Goal: Task Accomplishment & Management: Manage account settings

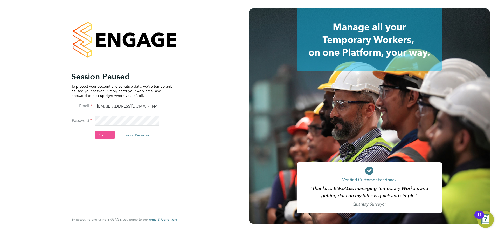
click at [108, 135] on button "Sign In" at bounding box center [105, 135] width 20 height 8
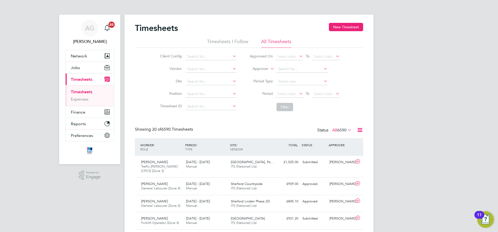
click at [81, 90] on link "Timesheets" at bounding box center [82, 91] width 22 height 5
click at [186, 80] on input at bounding box center [211, 81] width 51 height 7
click at [202, 88] on li "Cribbs Causeway" at bounding box center [211, 88] width 52 height 7
type input "Cribbs Causeway"
click at [283, 108] on button "Filter" at bounding box center [285, 107] width 17 height 8
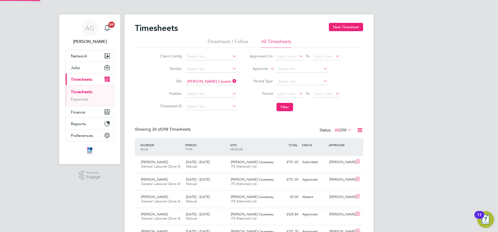
scroll to position [13, 45]
click at [344, 161] on div "Scott Dular" at bounding box center [341, 162] width 27 height 9
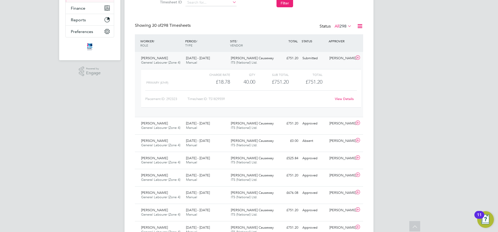
click at [345, 102] on div "View Details" at bounding box center [344, 99] width 25 height 8
click at [345, 100] on link "View Details" at bounding box center [344, 99] width 19 height 4
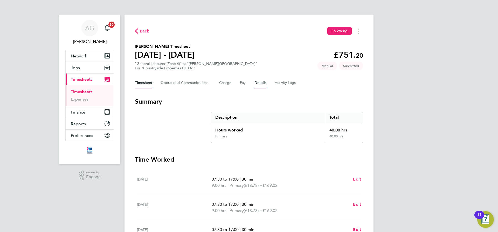
click at [258, 83] on button "Details" at bounding box center [261, 83] width 12 height 12
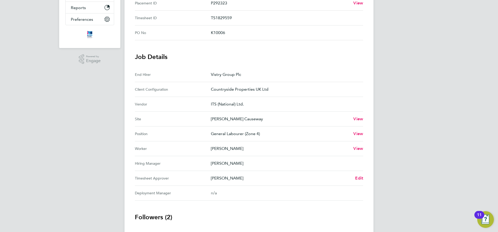
scroll to position [156, 0]
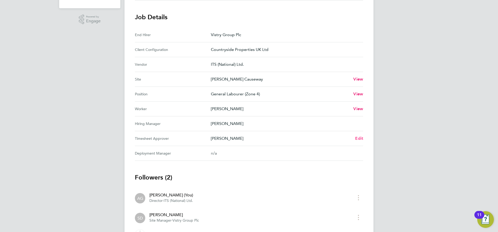
click at [356, 139] on span "Edit" at bounding box center [359, 138] width 8 height 5
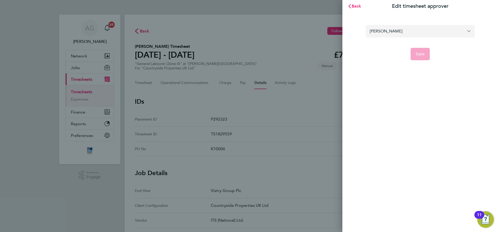
click at [427, 31] on input "Scott Dular" at bounding box center [420, 31] width 109 height 12
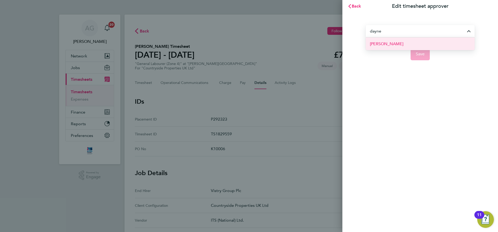
click at [396, 45] on li "Dayne Jones" at bounding box center [420, 43] width 109 height 13
type input "Dayne Jones"
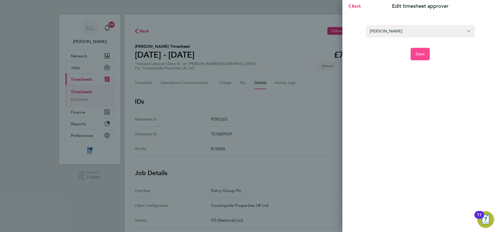
click at [420, 53] on span "Save" at bounding box center [420, 53] width 9 height 5
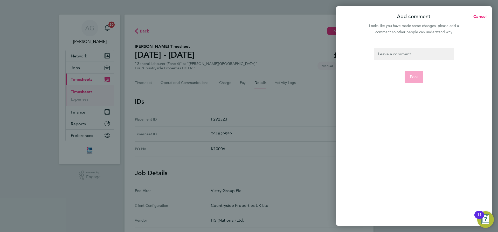
click at [390, 53] on div at bounding box center [414, 54] width 80 height 12
click at [414, 74] on span "Post" at bounding box center [414, 76] width 9 height 5
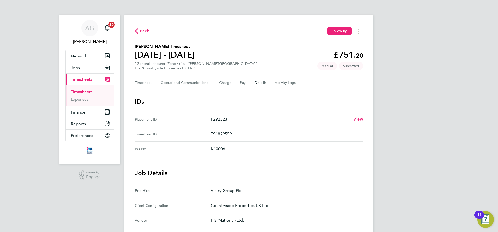
click at [79, 77] on span "Timesheets" at bounding box center [82, 79] width 22 height 5
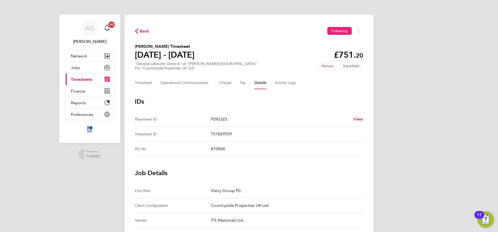
click at [84, 78] on span "Timesheets" at bounding box center [82, 79] width 22 height 5
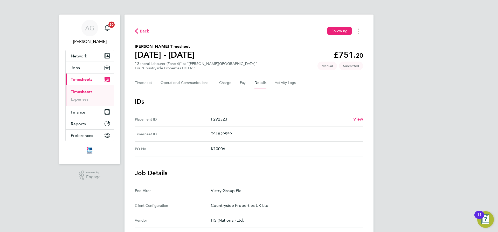
click at [80, 91] on link "Timesheets" at bounding box center [82, 91] width 22 height 5
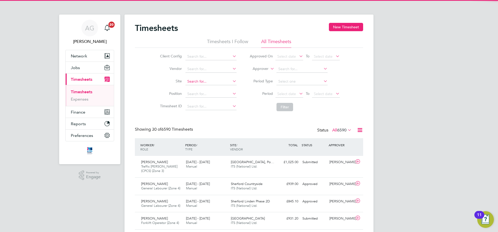
click at [187, 81] on input at bounding box center [211, 81] width 51 height 7
click at [194, 85] on li "Bath Road , Bristol" at bounding box center [216, 88] width 62 height 7
type input "[GEOGRAPHIC_DATA]"
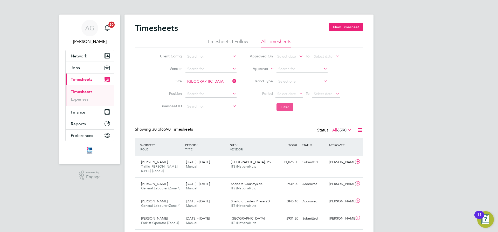
click at [288, 104] on button "Filter" at bounding box center [285, 107] width 17 height 8
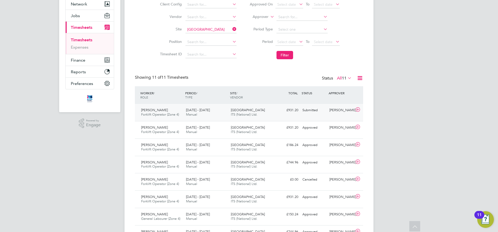
click at [333, 112] on div "[PERSON_NAME]" at bounding box center [341, 110] width 27 height 9
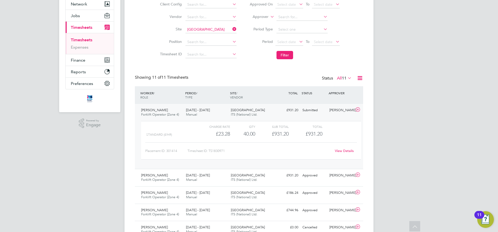
click at [348, 149] on link "View Details" at bounding box center [344, 150] width 19 height 4
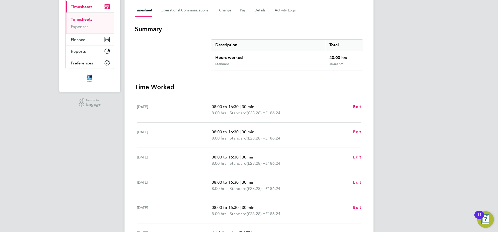
scroll to position [26, 0]
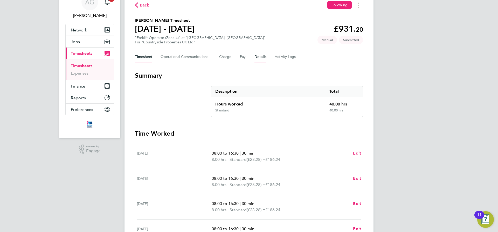
click at [259, 58] on button "Details" at bounding box center [261, 57] width 12 height 12
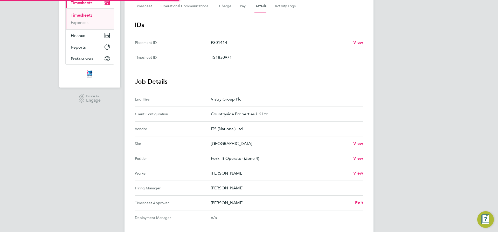
scroll to position [130, 0]
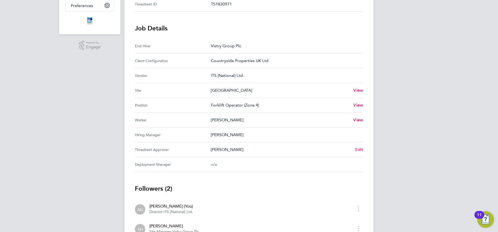
click at [360, 148] on span "Edit" at bounding box center [359, 149] width 8 height 5
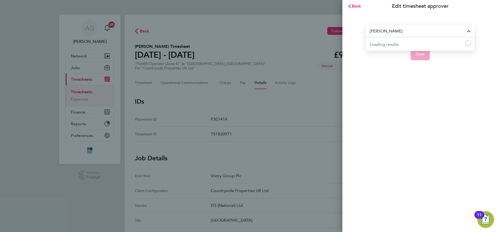
click at [381, 32] on input "[PERSON_NAME]" at bounding box center [420, 31] width 109 height 12
click at [383, 42] on span "[PERSON_NAME]" at bounding box center [386, 44] width 33 height 6
type input "[PERSON_NAME]"
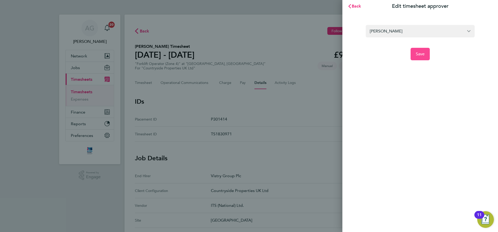
click at [418, 53] on span "Save" at bounding box center [420, 53] width 9 height 5
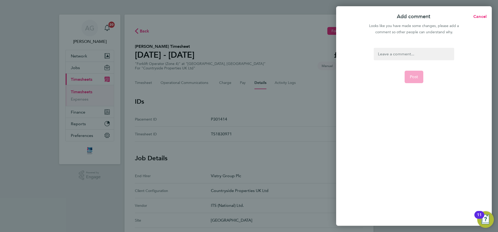
click at [393, 54] on div at bounding box center [414, 54] width 80 height 12
click at [392, 54] on div at bounding box center [414, 54] width 80 height 12
click at [409, 73] on button "Post" at bounding box center [414, 77] width 19 height 12
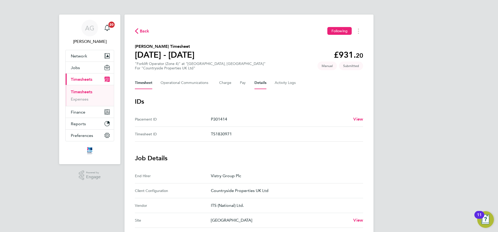
click at [139, 84] on button "Timesheet" at bounding box center [143, 83] width 17 height 12
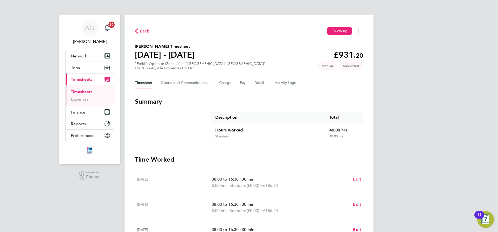
click at [84, 77] on span "Timesheets" at bounding box center [82, 79] width 22 height 5
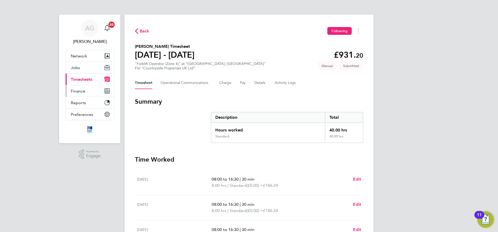
click at [84, 91] on span "Finance" at bounding box center [78, 90] width 15 height 5
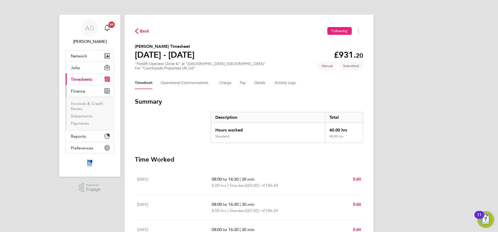
click at [83, 80] on span "Timesheets" at bounding box center [82, 79] width 22 height 5
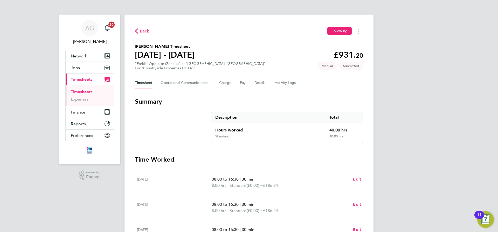
click at [83, 90] on link "Timesheets" at bounding box center [82, 91] width 22 height 5
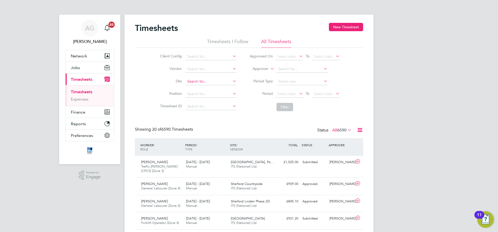
click at [194, 80] on input at bounding box center [211, 81] width 51 height 7
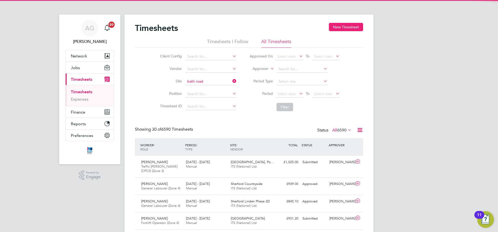
click at [203, 86] on b "Road" at bounding box center [200, 88] width 9 height 4
type input "[GEOGRAPHIC_DATA]"
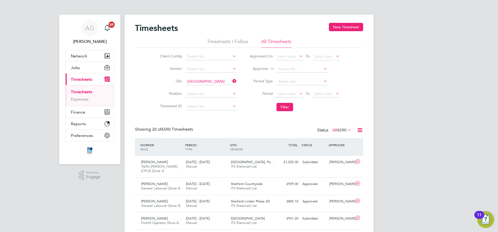
click at [287, 102] on li "Filter" at bounding box center [294, 106] width 103 height 13
click at [287, 104] on button "Filter" at bounding box center [285, 107] width 17 height 8
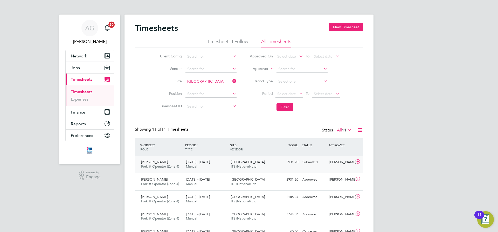
click at [309, 162] on div "Submitted" at bounding box center [314, 162] width 27 height 9
click at [344, 161] on div "[PERSON_NAME]" at bounding box center [341, 162] width 27 height 9
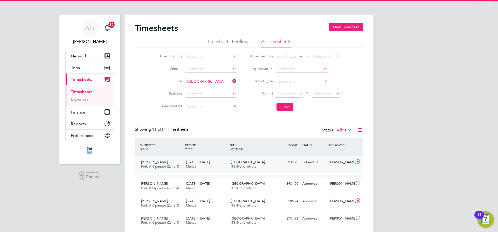
scroll to position [9, 51]
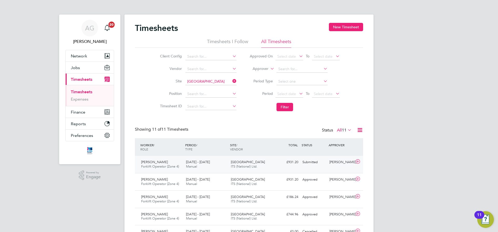
click at [343, 161] on div "[PERSON_NAME]" at bounding box center [341, 162] width 27 height 9
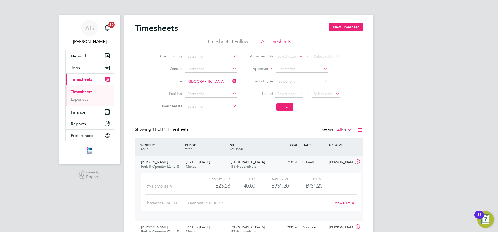
click at [338, 202] on link "View Details" at bounding box center [344, 202] width 19 height 4
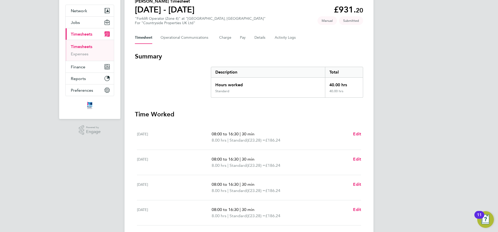
scroll to position [44, 0]
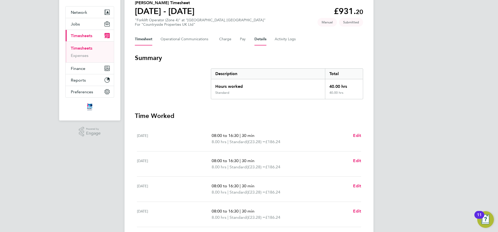
click at [260, 40] on button "Details" at bounding box center [261, 39] width 12 height 12
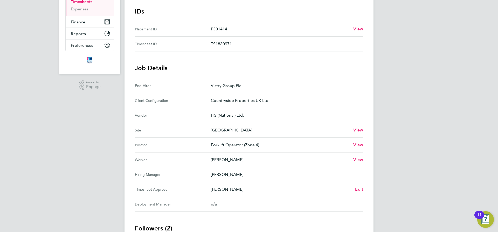
scroll to position [130, 0]
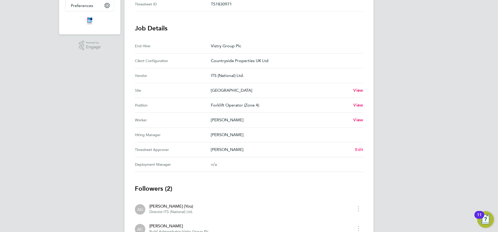
click at [363, 147] on span "Edit" at bounding box center [359, 149] width 8 height 5
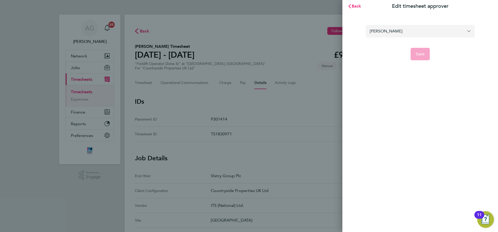
click at [462, 29] on input "[PERSON_NAME]" at bounding box center [420, 31] width 109 height 12
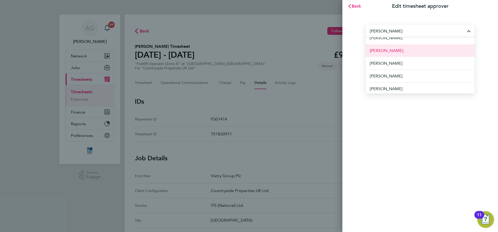
scroll to position [33, 0]
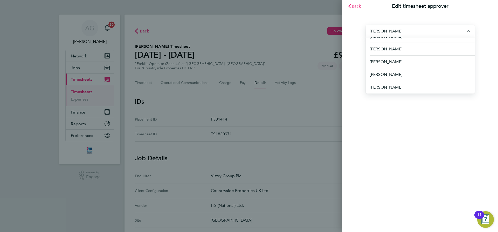
click at [387, 30] on input "[PERSON_NAME]" at bounding box center [420, 31] width 109 height 12
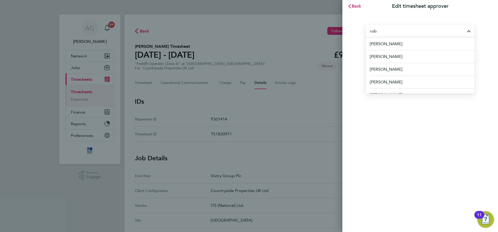
type input "rob"
click at [281, 56] on div "Back Edit timesheet approver rob [PERSON_NAME] [PERSON_NAME] [PERSON_NAME] [PER…" at bounding box center [249, 116] width 498 height 232
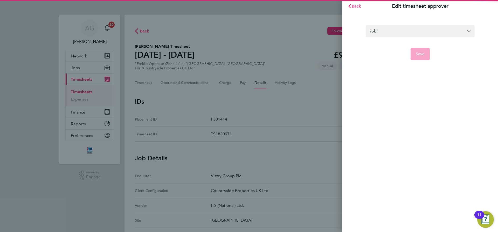
click at [284, 33] on div "Back Edit timesheet approver rob Save" at bounding box center [249, 116] width 498 height 232
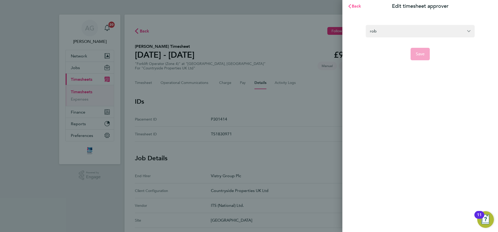
click at [352, 8] on icon "button" at bounding box center [350, 6] width 4 height 4
click at [88, 30] on div "Back Edit timesheet approver Aimee Clark Save" at bounding box center [249, 116] width 498 height 232
click at [356, 7] on span "Back" at bounding box center [357, 6] width 10 height 5
click at [362, 9] on button "Back" at bounding box center [355, 6] width 24 height 10
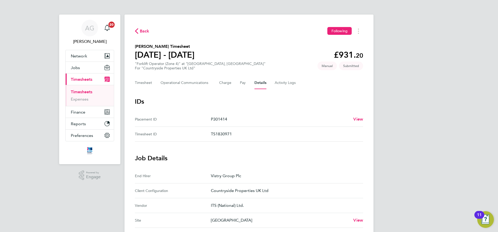
click at [154, 81] on div "Timesheet Operational Communications Charge Pay Details Activity Logs" at bounding box center [249, 83] width 228 height 12
click at [149, 83] on button "Timesheet" at bounding box center [143, 83] width 17 height 12
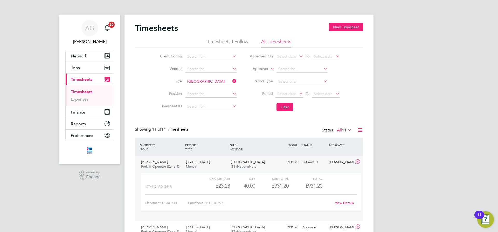
click at [83, 80] on span "Timesheets" at bounding box center [82, 79] width 22 height 5
click at [231, 81] on icon at bounding box center [231, 80] width 0 height 7
click at [212, 81] on input at bounding box center [211, 81] width 51 height 7
click at [210, 86] on li "[PERSON_NAME] Causeway" at bounding box center [211, 88] width 52 height 7
type input "[PERSON_NAME] Causeway"
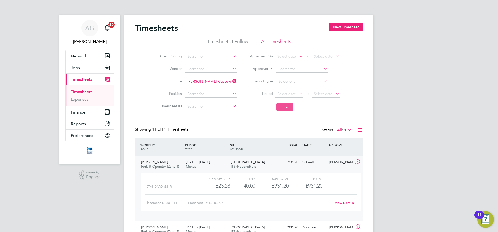
click at [284, 109] on button "Filter" at bounding box center [285, 107] width 17 height 8
